Goal: Information Seeking & Learning: Learn about a topic

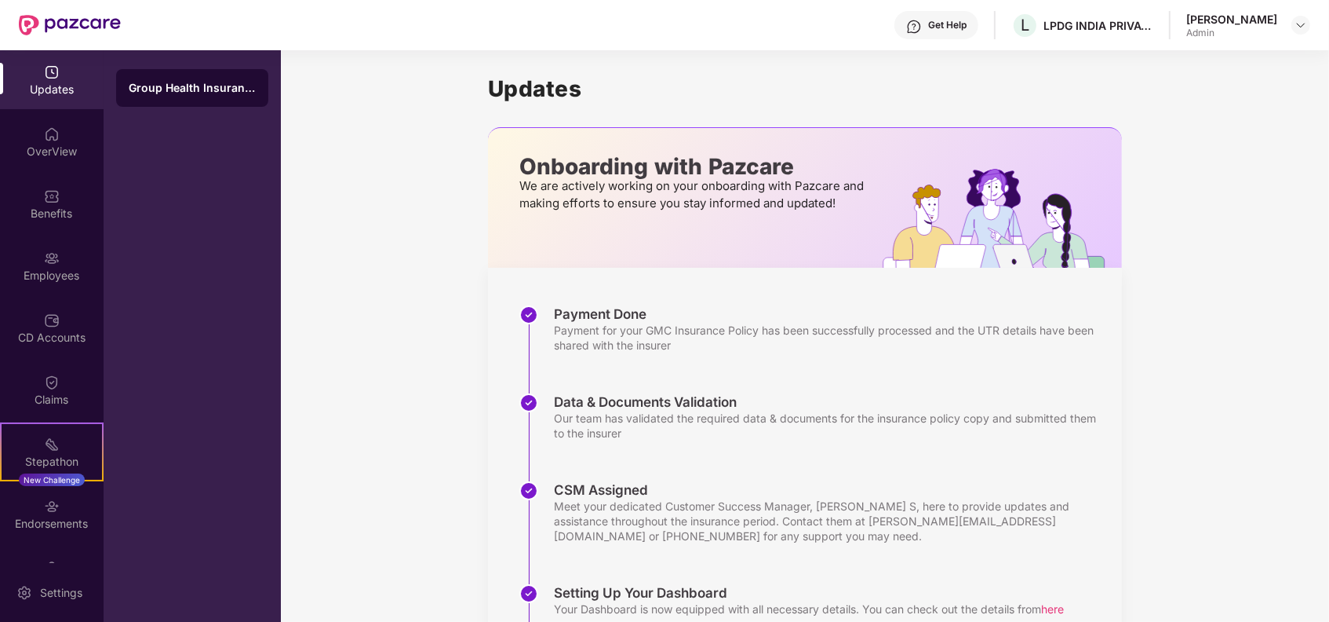
click at [1264, 14] on div "[PERSON_NAME]" at bounding box center [1232, 19] width 91 height 15
click at [1301, 31] on div at bounding box center [1301, 25] width 19 height 19
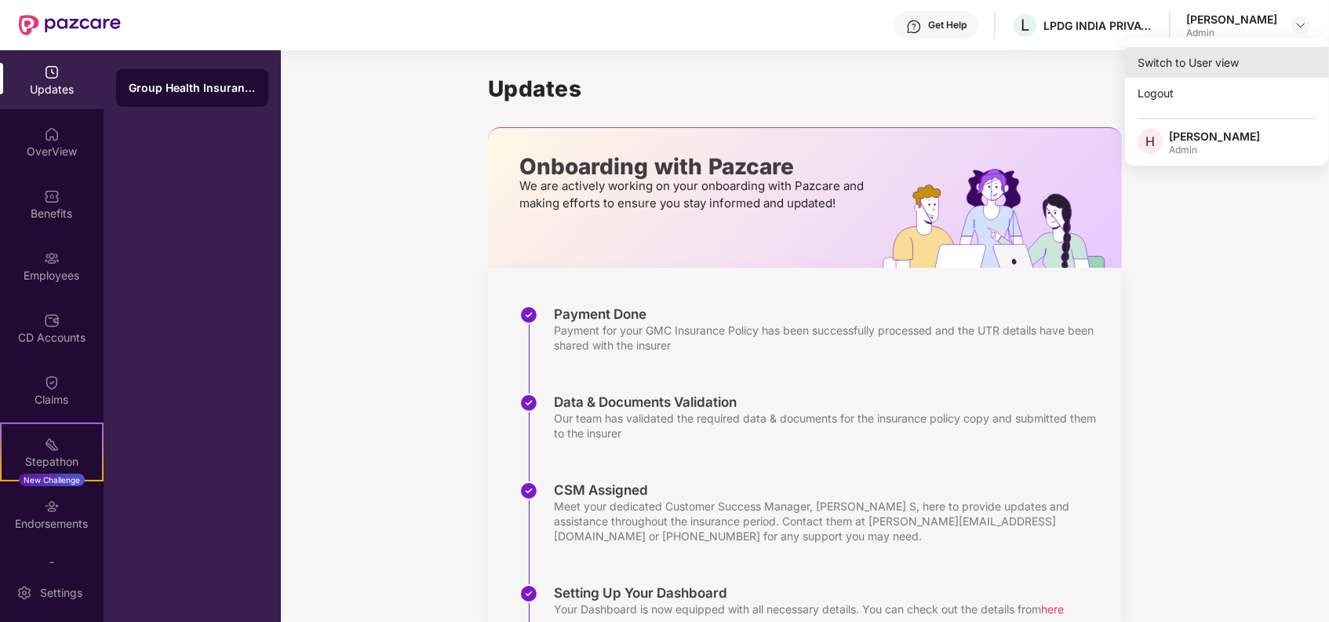
click at [1183, 68] on div "Switch to User view" at bounding box center [1227, 62] width 204 height 31
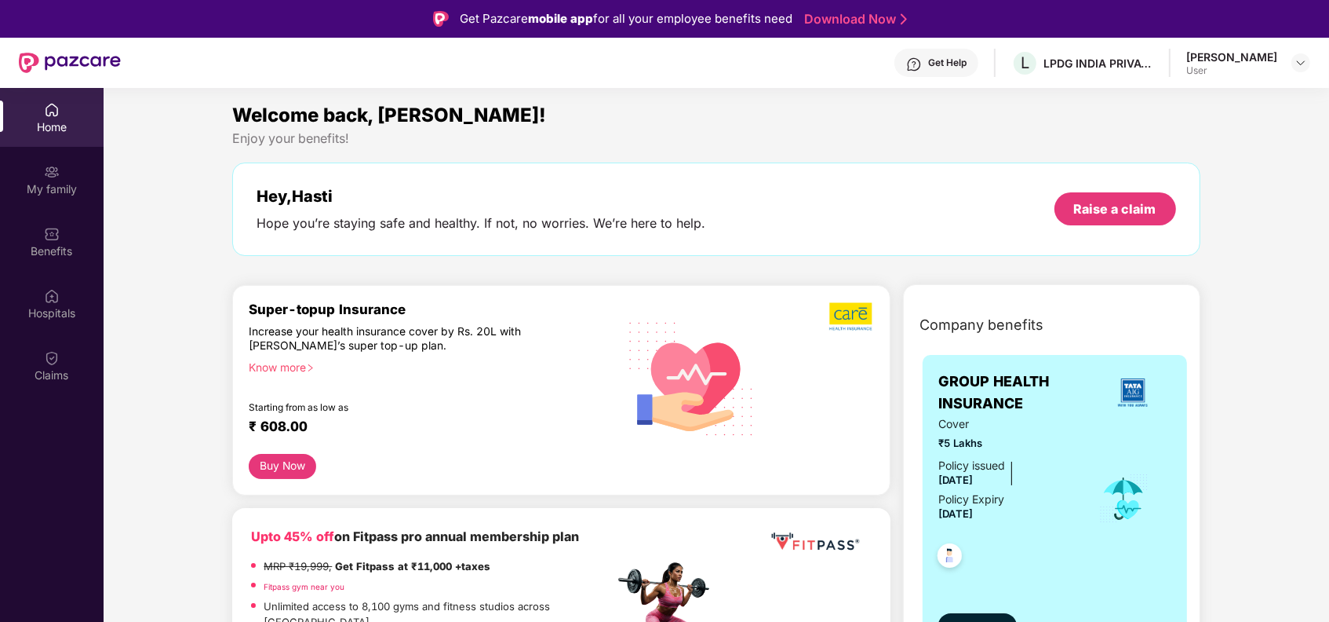
click at [290, 362] on div "Know more" at bounding box center [426, 365] width 355 height 11
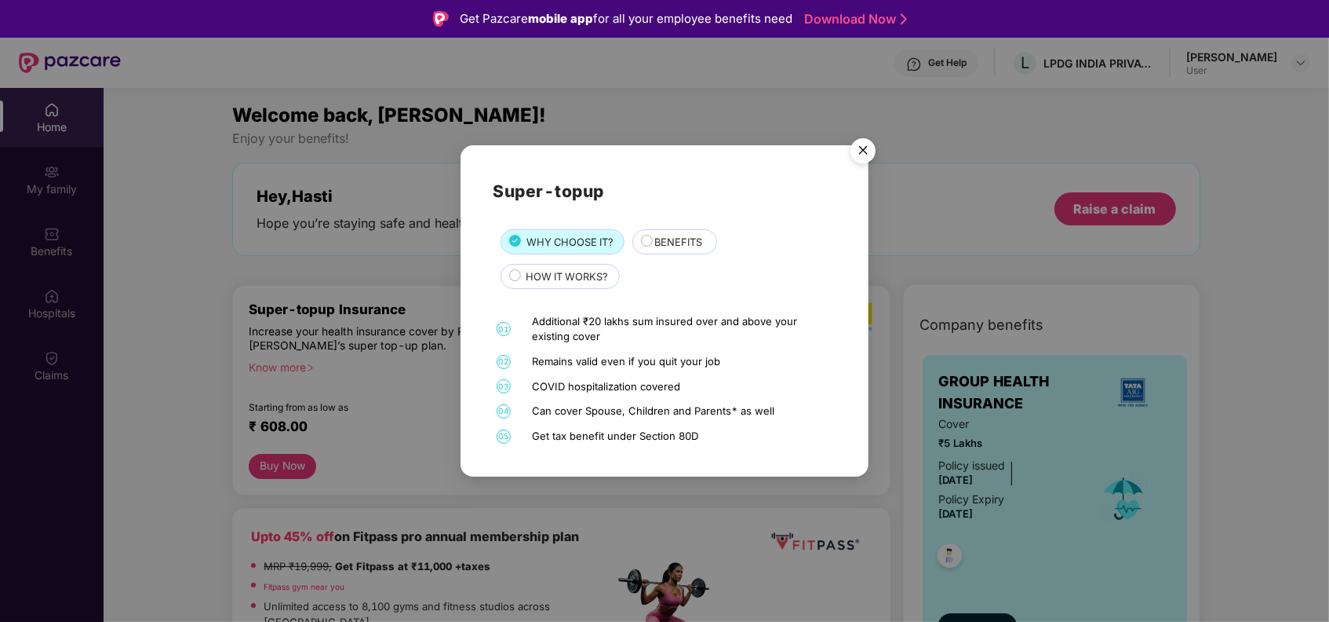
click at [584, 272] on span "HOW IT WORKS?" at bounding box center [567, 276] width 82 height 16
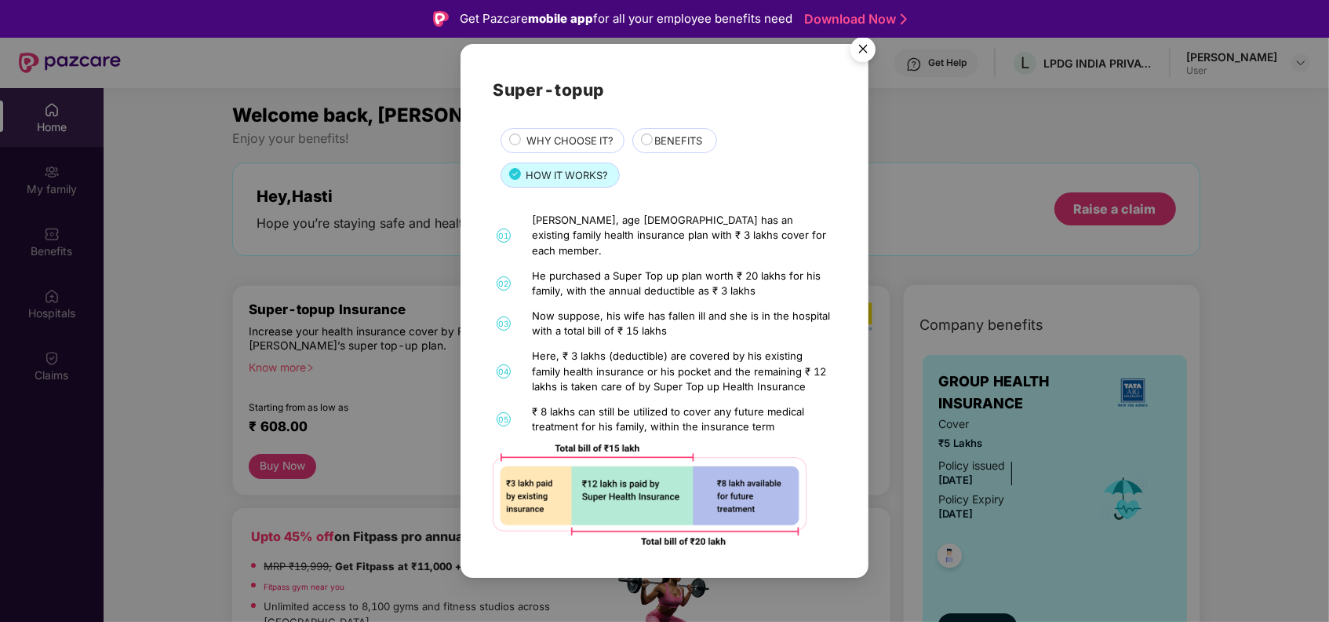
click at [866, 55] on img "Close" at bounding box center [863, 52] width 44 height 44
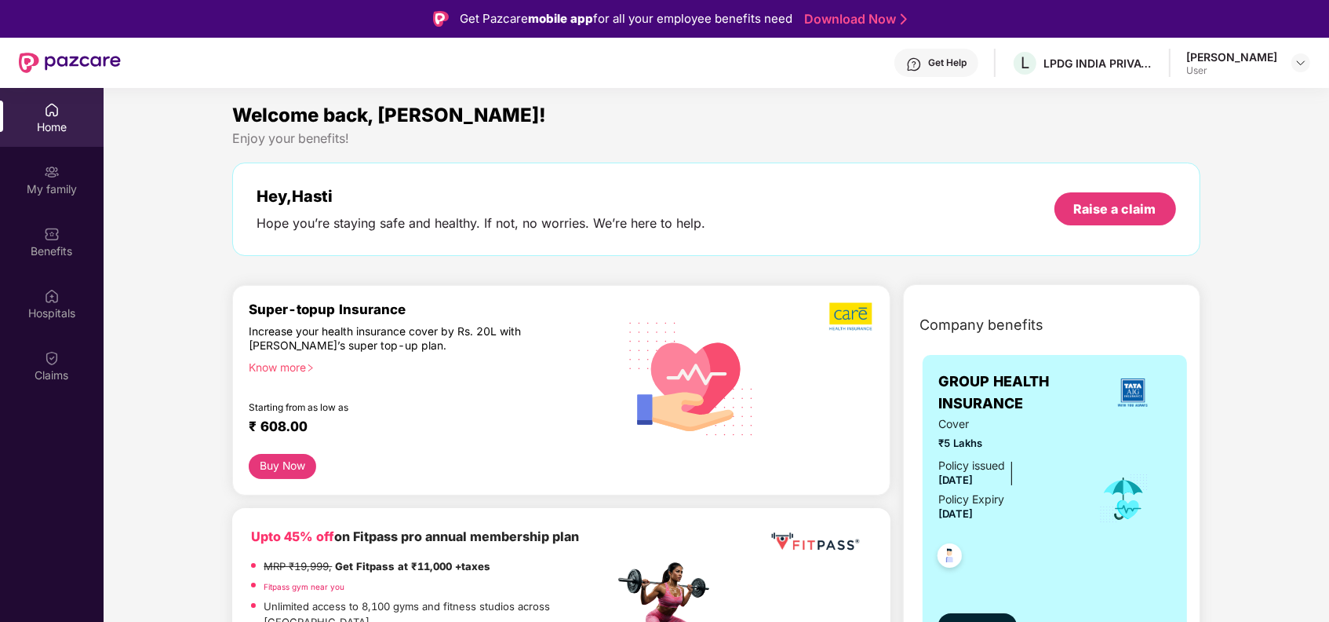
click at [278, 464] on button "Buy Now" at bounding box center [282, 466] width 67 height 25
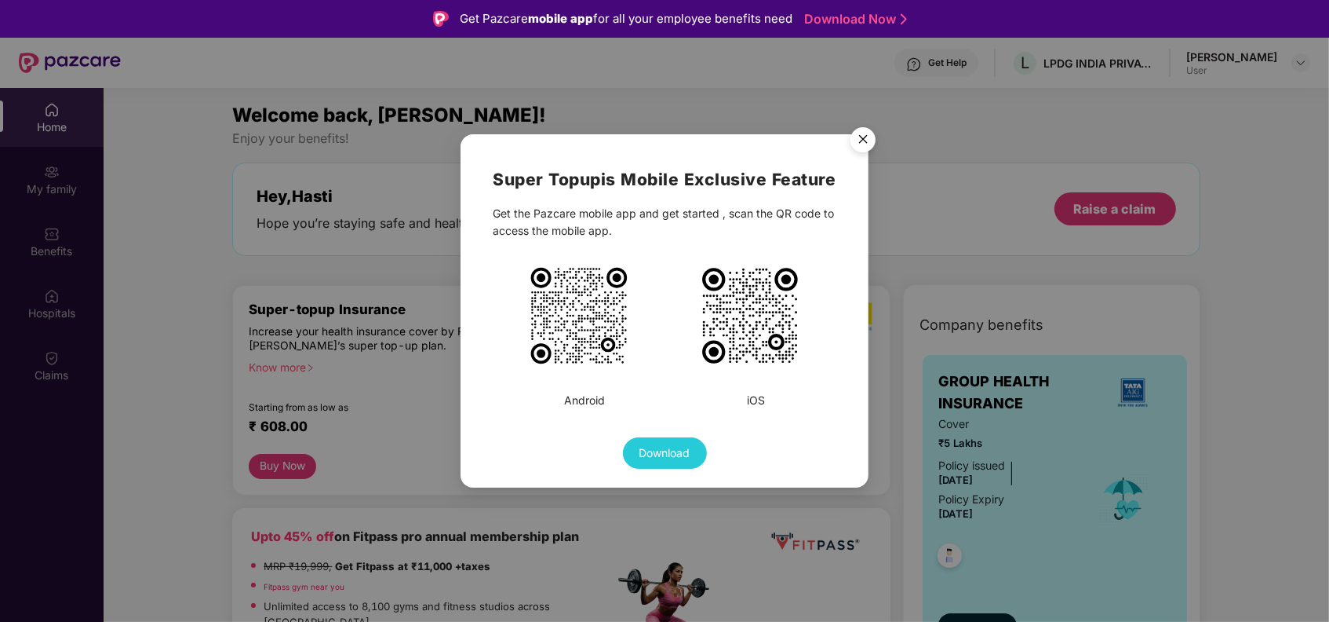
click at [866, 144] on img "Close" at bounding box center [863, 142] width 44 height 44
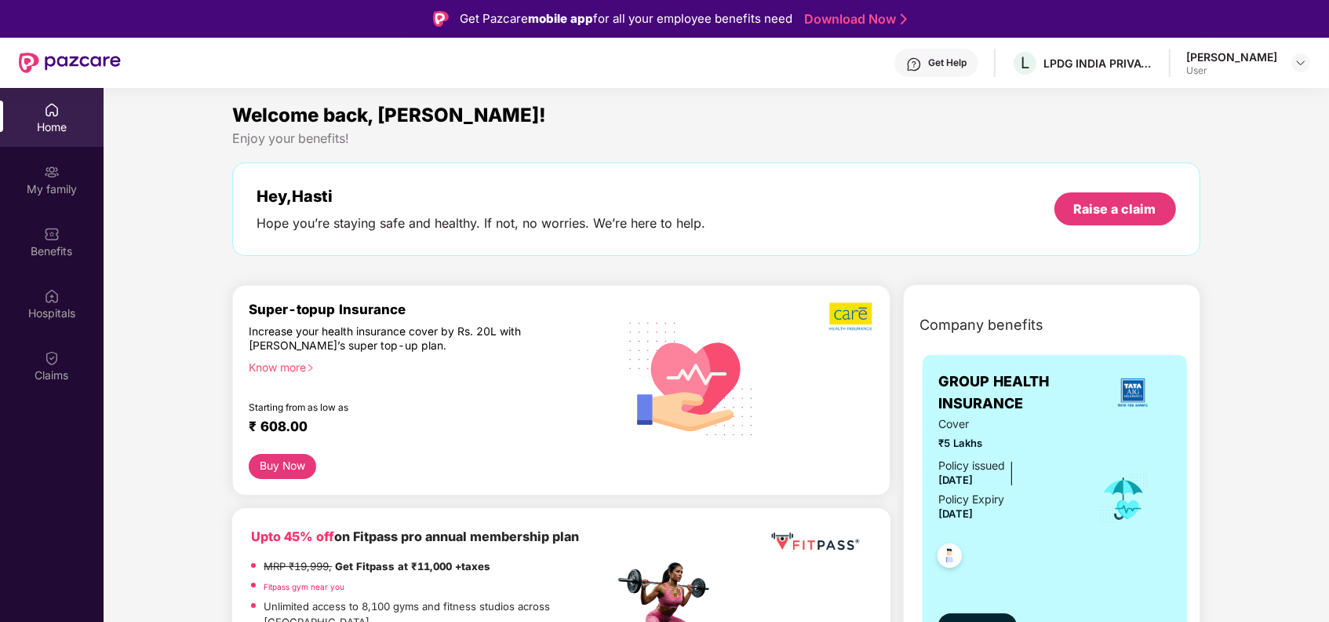
click at [276, 368] on div "Know more" at bounding box center [426, 365] width 355 height 11
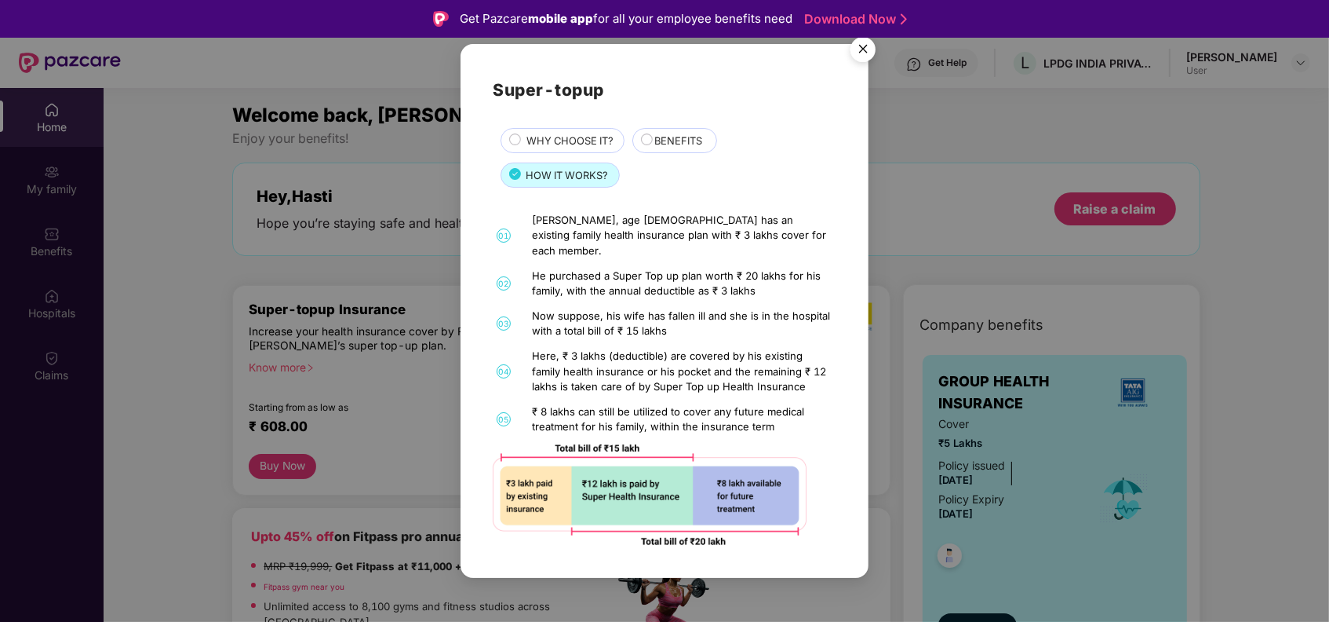
click at [859, 66] on img "Close" at bounding box center [863, 52] width 44 height 44
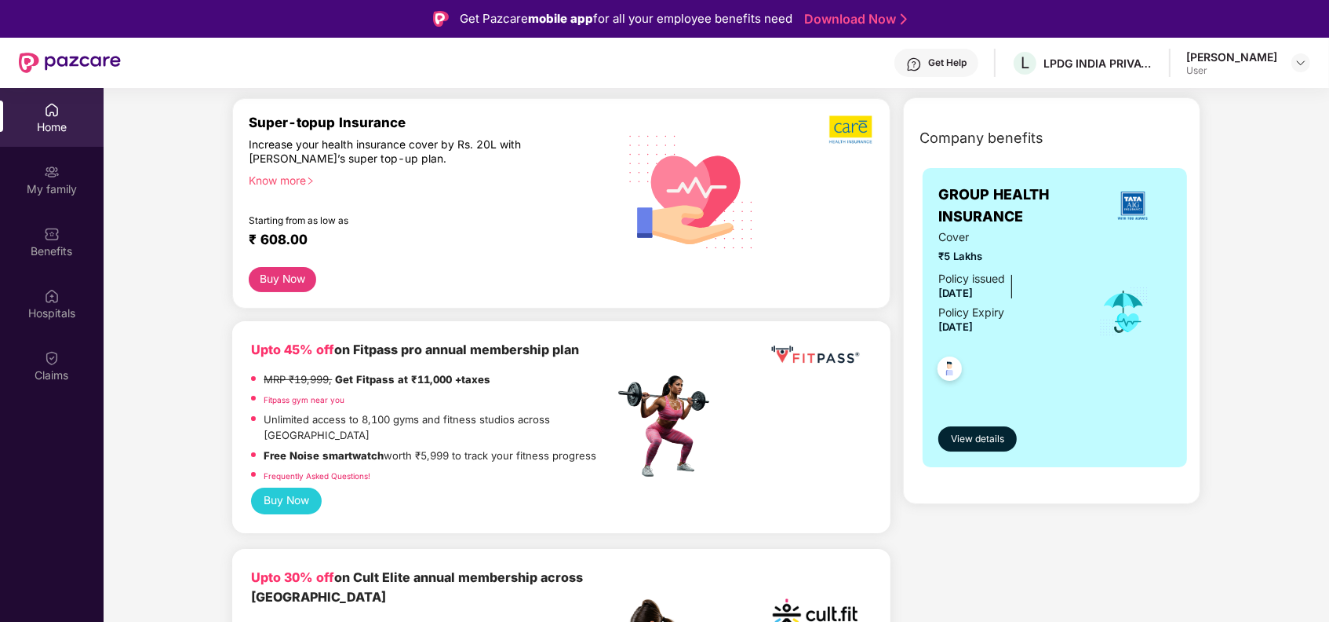
scroll to position [314, 0]
